Goal: Transaction & Acquisition: Purchase product/service

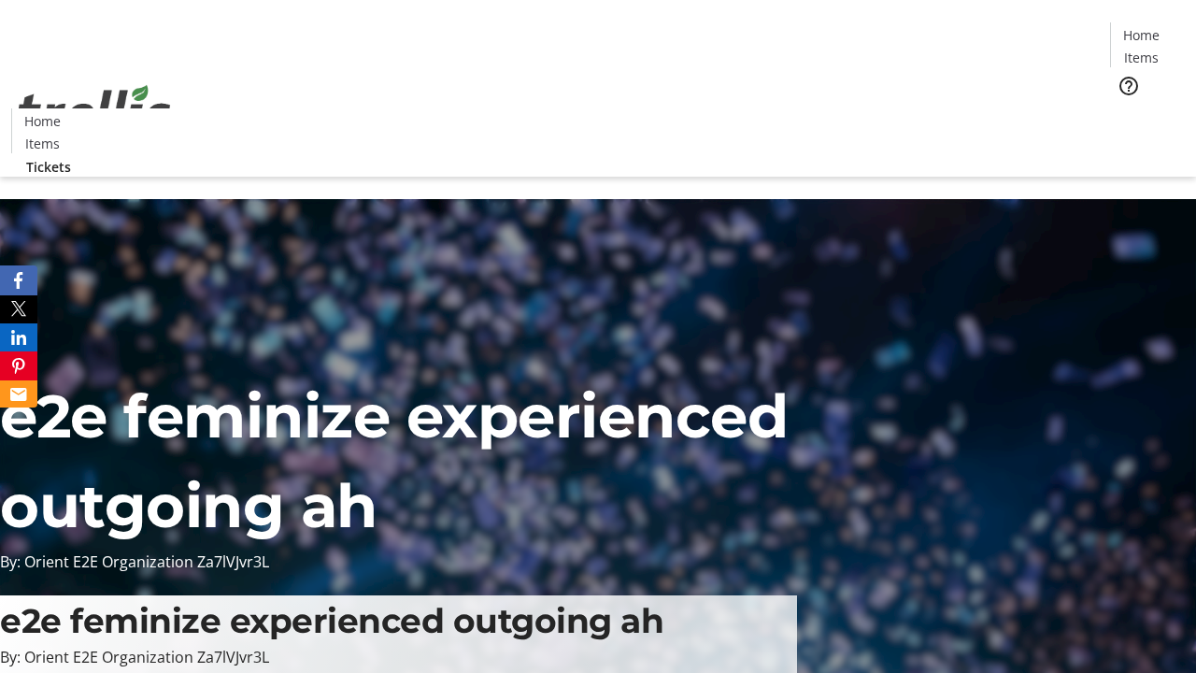
click at [1125, 108] on span "Tickets" at bounding box center [1147, 118] width 45 height 20
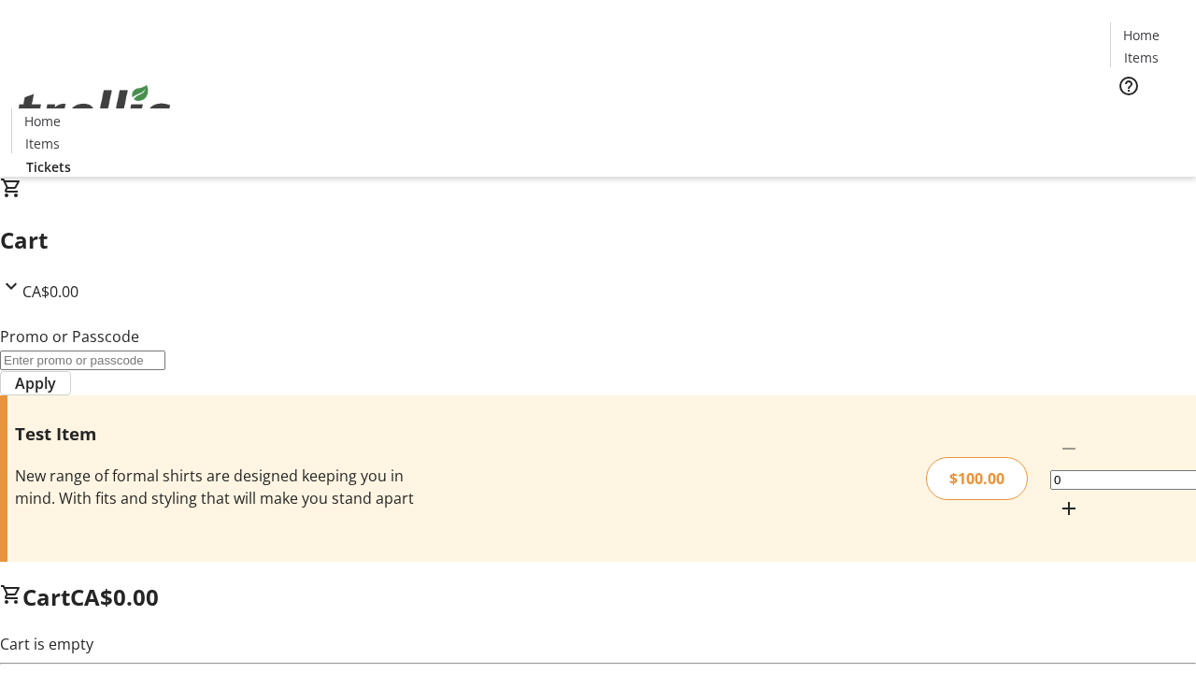
click at [1058, 497] on mat-icon "Increment by one" at bounding box center [1069, 508] width 22 height 22
type input "1"
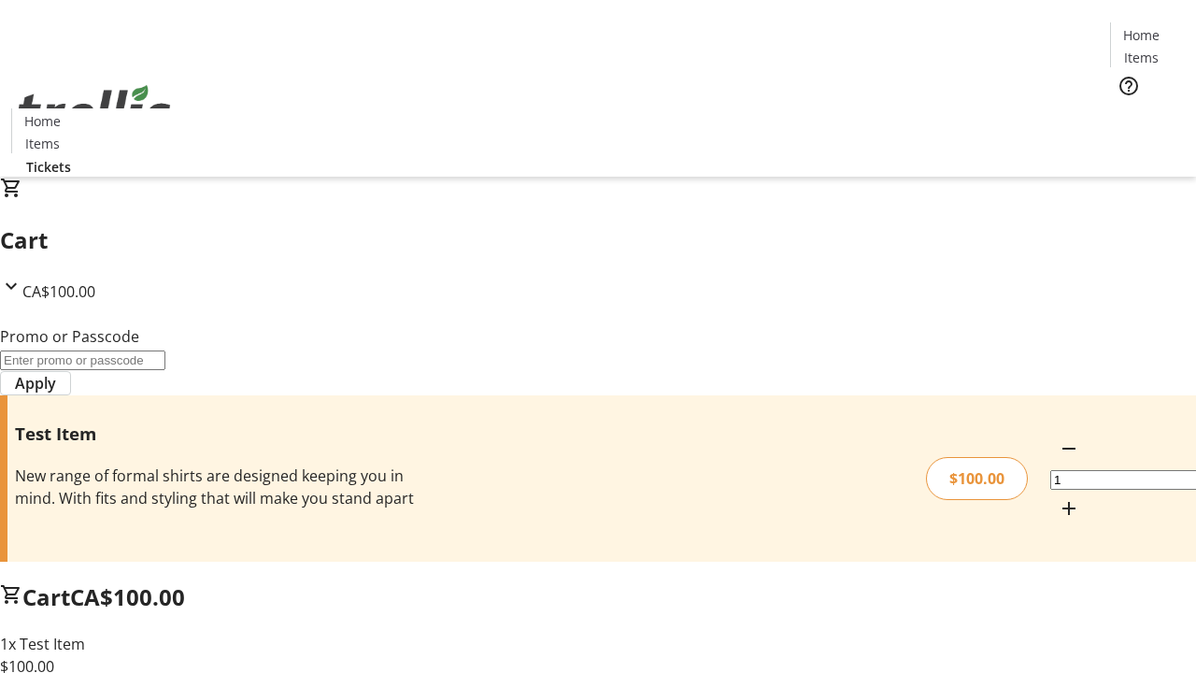
type input "FLAT"
